Goal: Subscribe to service/newsletter

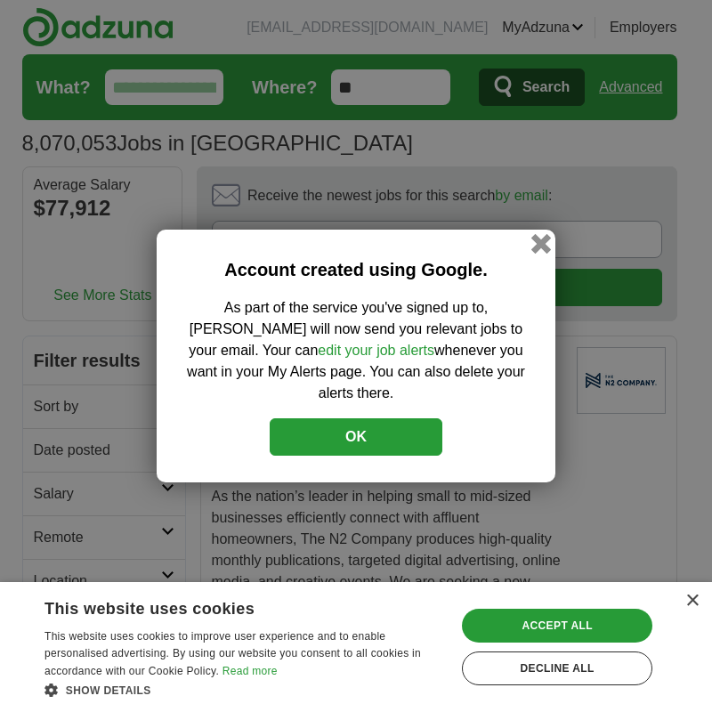
click at [543, 252] on button "button" at bounding box center [542, 244] width 20 height 20
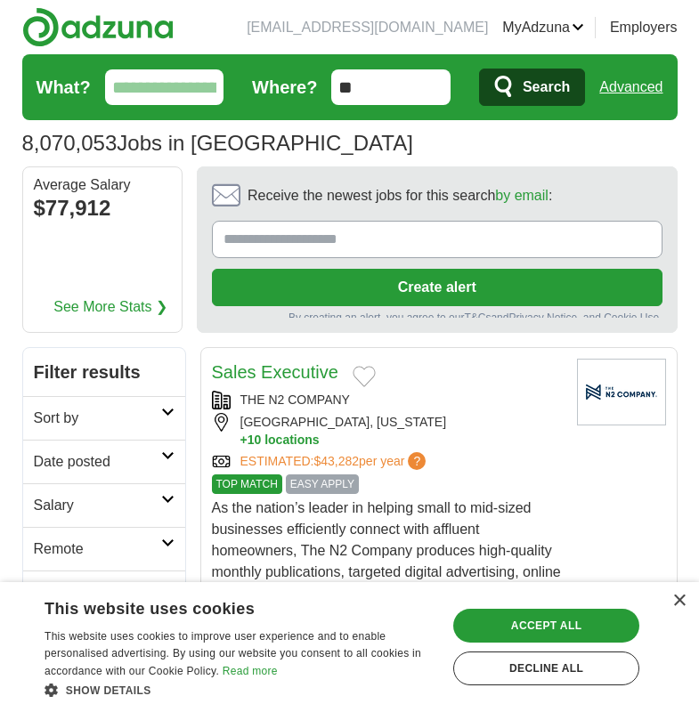
click at [305, 236] on input "Receive the newest jobs for this search by email :" at bounding box center [437, 239] width 450 height 37
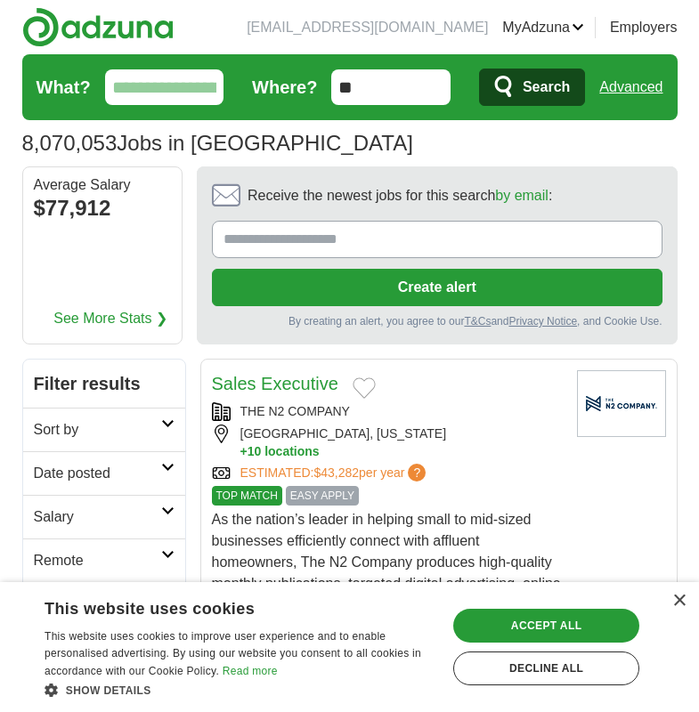
type input "**********"
click at [364, 288] on button "Create alert" at bounding box center [437, 287] width 450 height 37
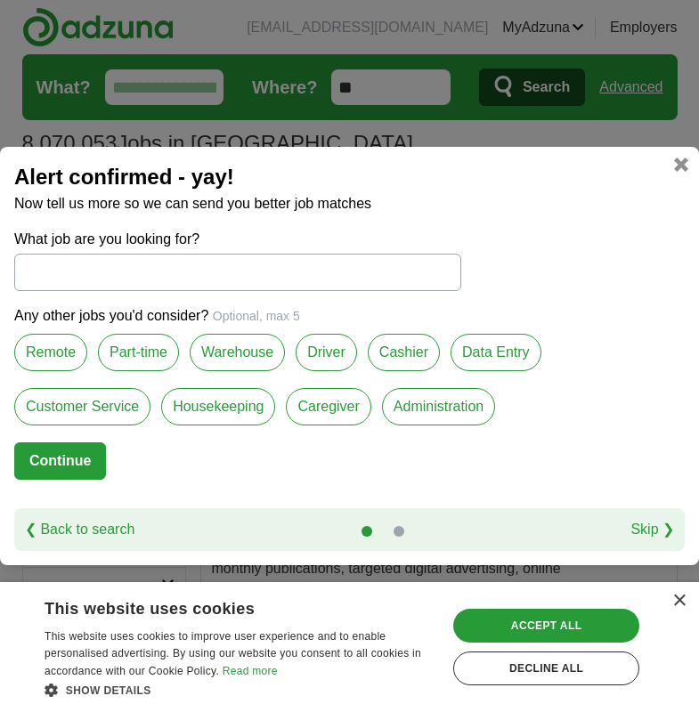
click at [55, 259] on input "What job are you looking for?" at bounding box center [237, 272] width 447 height 37
click at [64, 358] on label "Remote" at bounding box center [50, 352] width 73 height 37
click at [139, 359] on label "Part-time" at bounding box center [138, 352] width 81 height 37
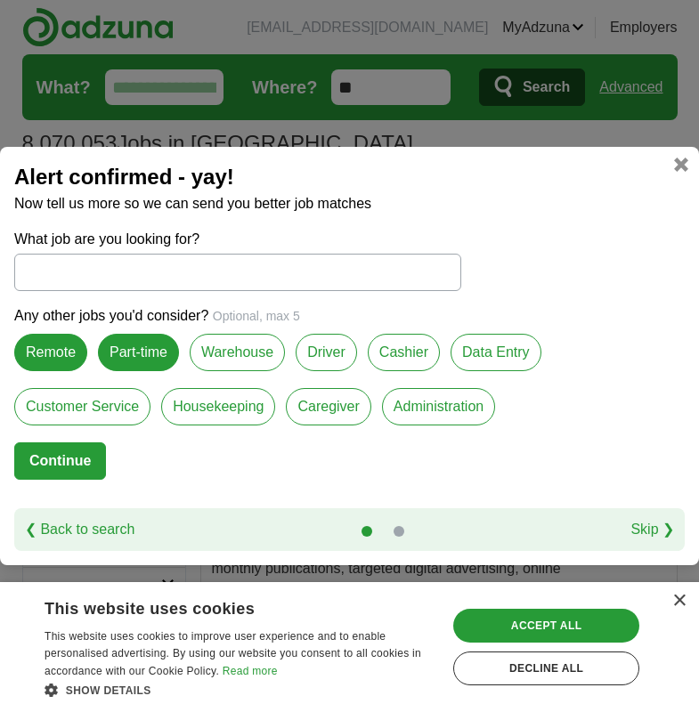
click at [47, 357] on label "Remote" at bounding box center [50, 352] width 73 height 37
click at [57, 357] on label "Remote" at bounding box center [50, 352] width 73 height 37
click at [69, 354] on label "Remote" at bounding box center [50, 352] width 73 height 37
click at [53, 343] on label "Remote" at bounding box center [50, 352] width 73 height 37
click at [225, 358] on label "Warehouse" at bounding box center [237, 352] width 95 height 37
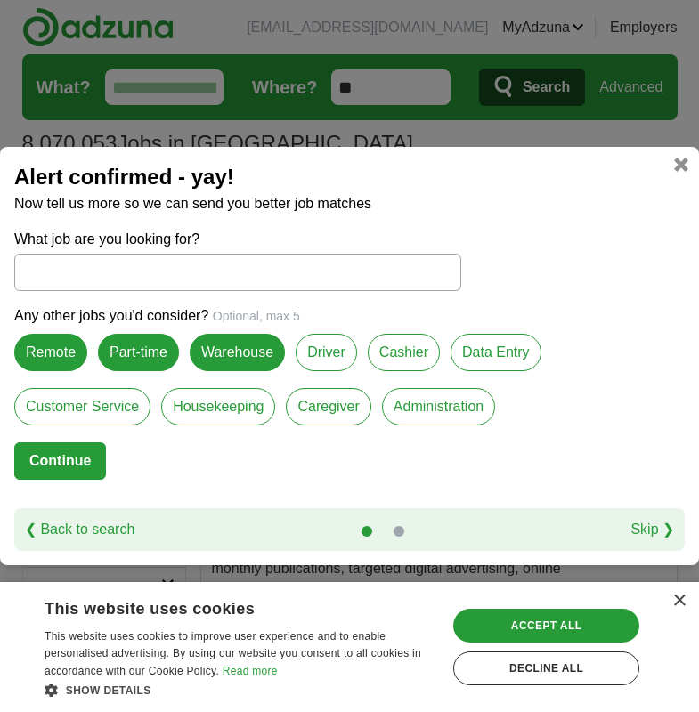
click at [390, 357] on label "Cashier" at bounding box center [404, 352] width 72 height 37
click at [77, 464] on button "Continue" at bounding box center [60, 460] width 92 height 37
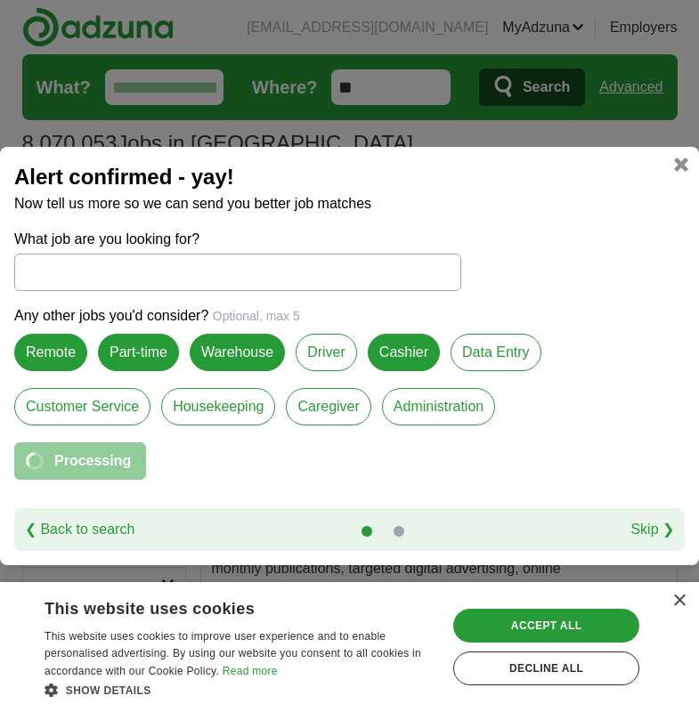
click at [74, 280] on input "What job are you looking for?" at bounding box center [237, 272] width 447 height 37
